Goal: Task Accomplishment & Management: Use online tool/utility

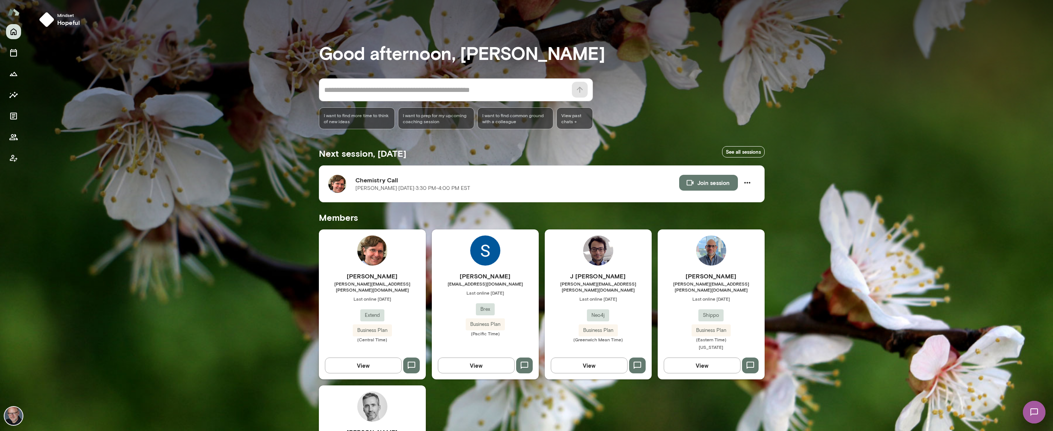
click at [400, 296] on span "Last online [DATE]" at bounding box center [372, 299] width 107 height 6
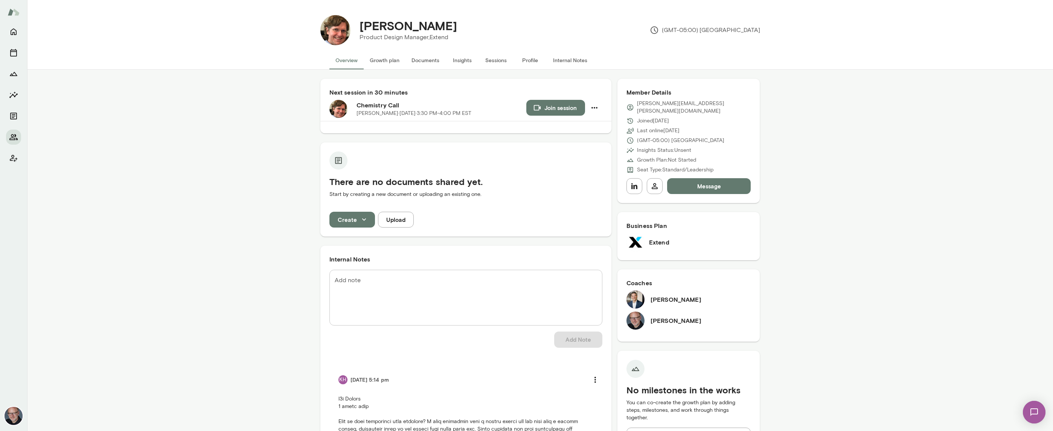
scroll to position [21, 0]
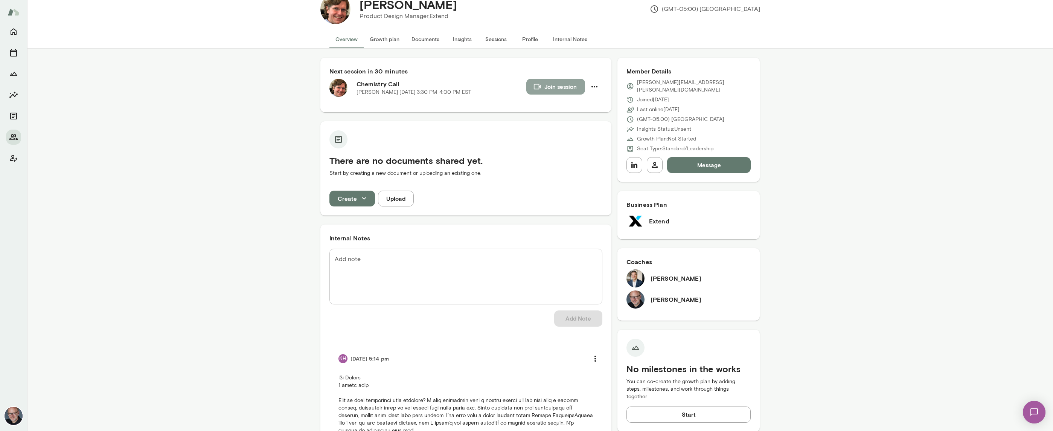
click at [551, 85] on button "Join session" at bounding box center [555, 87] width 59 height 16
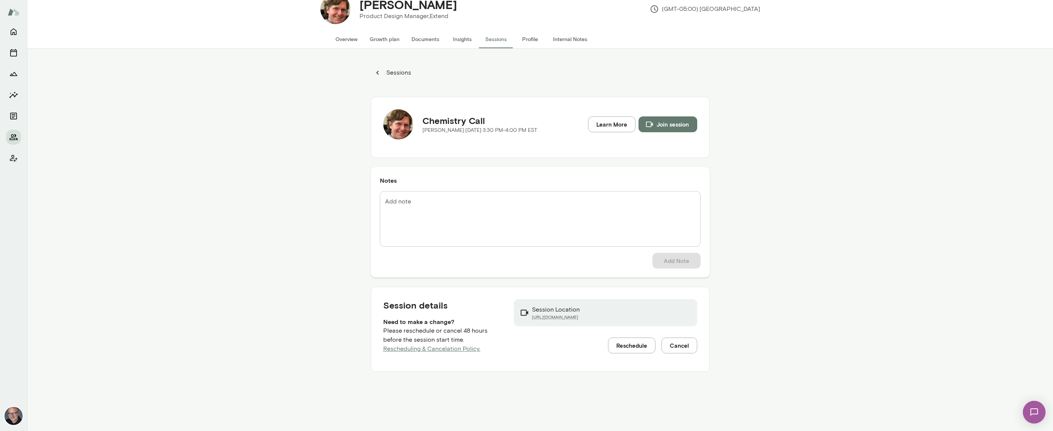
click at [570, 38] on button "Internal Notes" at bounding box center [570, 39] width 46 height 18
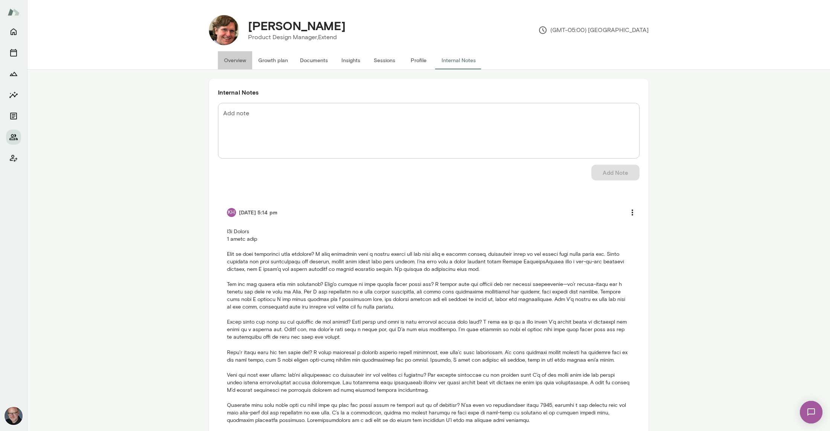
click at [239, 56] on button "Overview" at bounding box center [235, 60] width 34 height 18
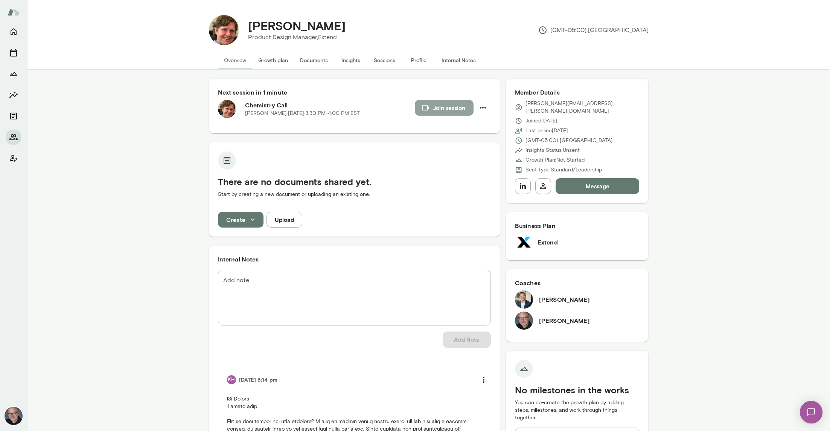
click at [461, 104] on button "Join session" at bounding box center [444, 108] width 59 height 16
